Goal: Navigation & Orientation: Find specific page/section

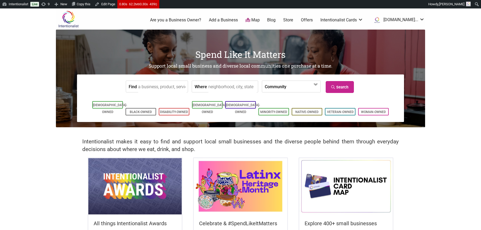
click at [129, 187] on img at bounding box center [134, 186] width 93 height 56
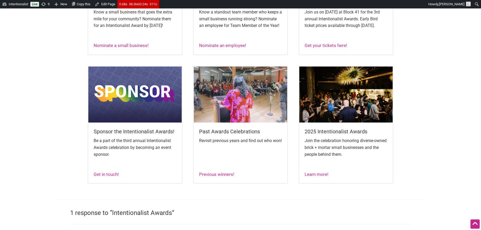
scroll to position [303, 0]
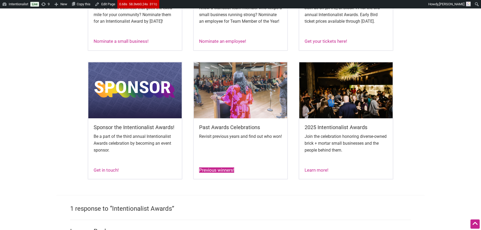
click at [215, 173] on link "Previous winners!" at bounding box center [216, 169] width 35 height 5
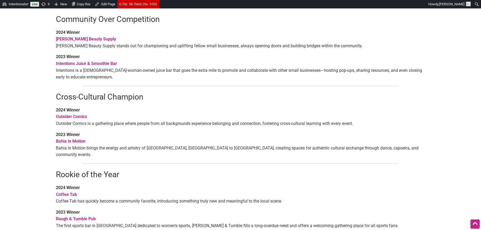
scroll to position [221, 0]
click at [162, 48] on p "2024 Winner [PERSON_NAME] Beauty Supply [PERSON_NAME] Beauty Supply stands out …" at bounding box center [240, 40] width 369 height 20
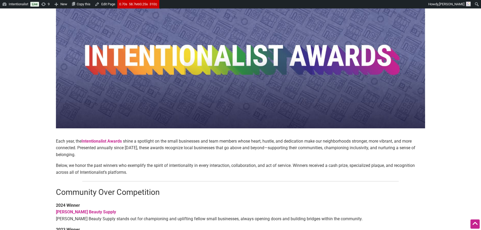
scroll to position [0, 0]
